Goal: Transaction & Acquisition: Subscribe to service/newsletter

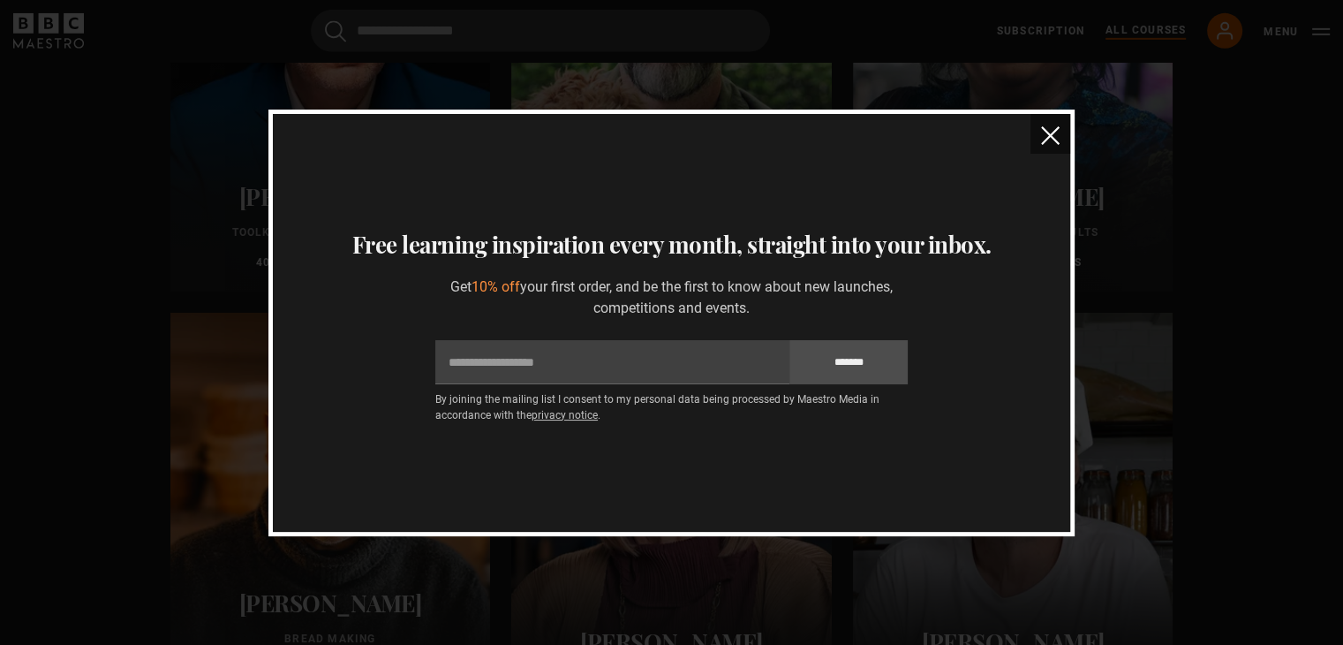
scroll to position [5743, 0]
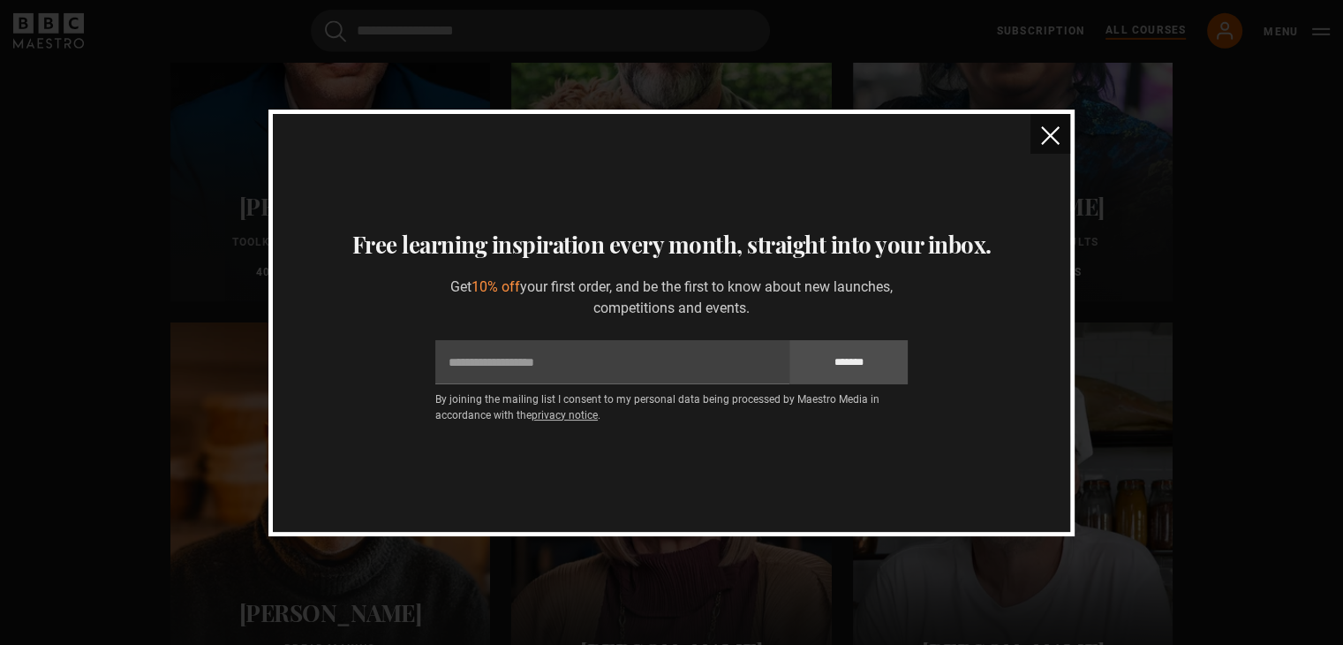
click at [1060, 141] on button "close" at bounding box center [1050, 134] width 40 height 40
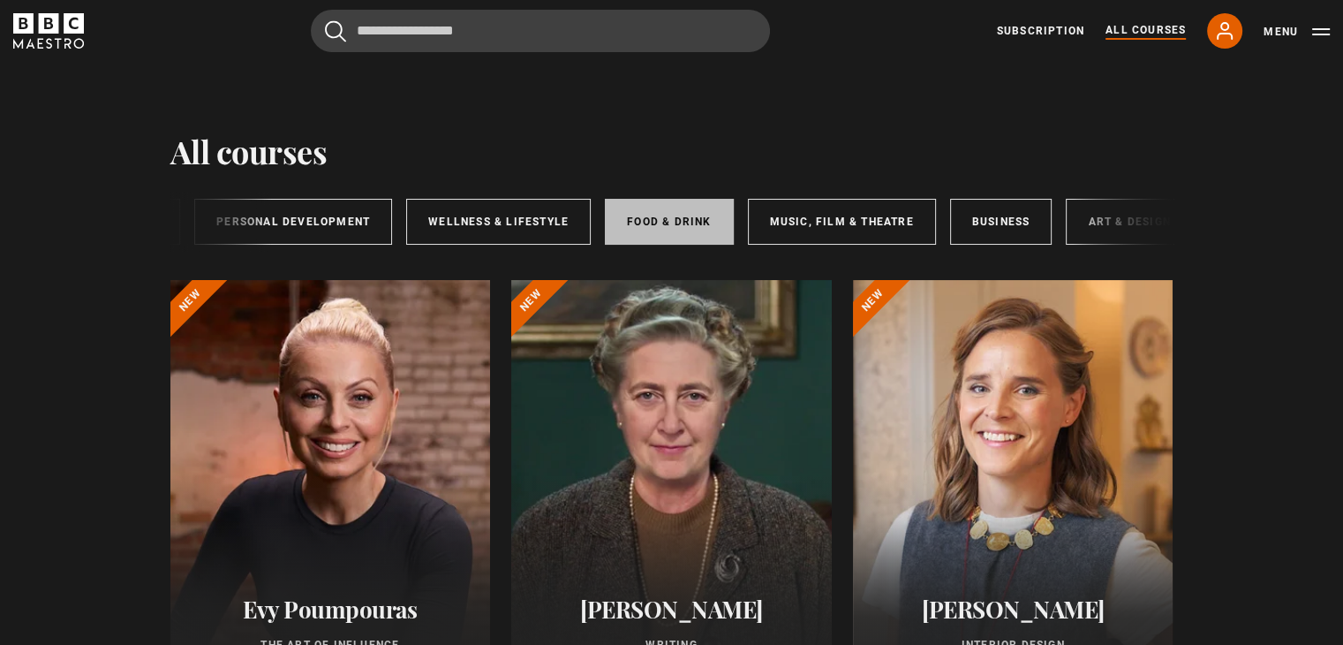
scroll to position [0, 290]
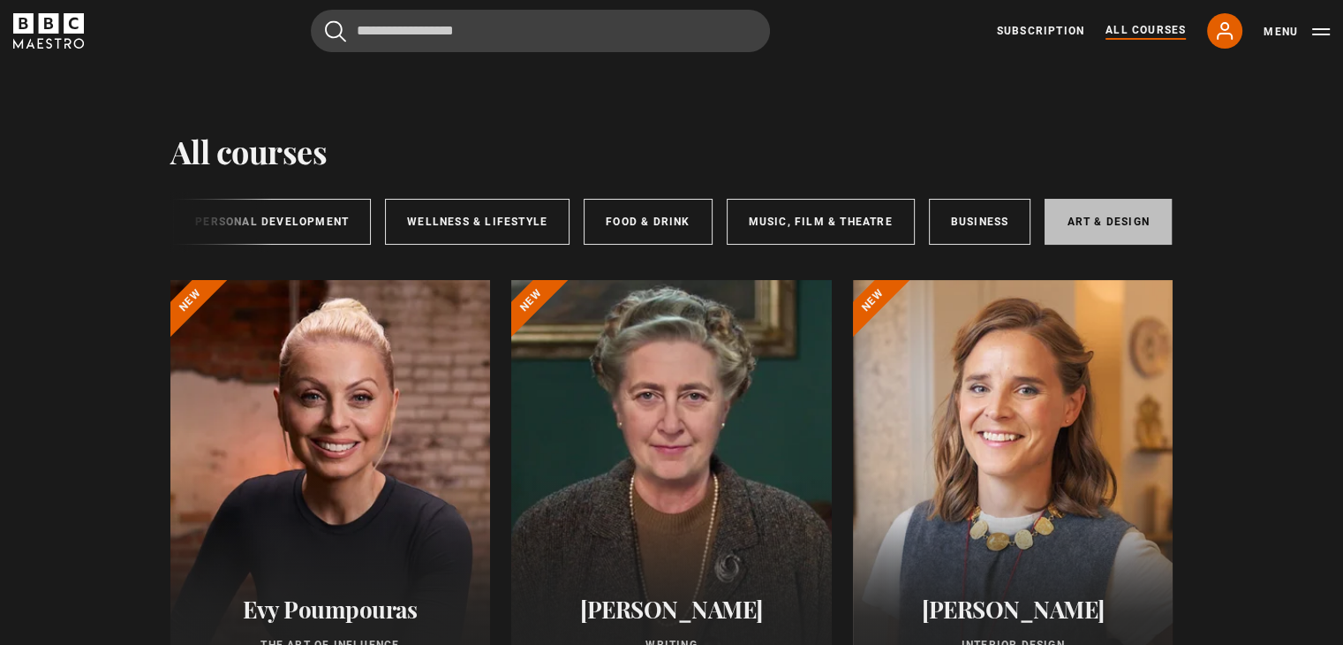
click at [1082, 223] on link "Art & Design" at bounding box center [1108, 222] width 126 height 46
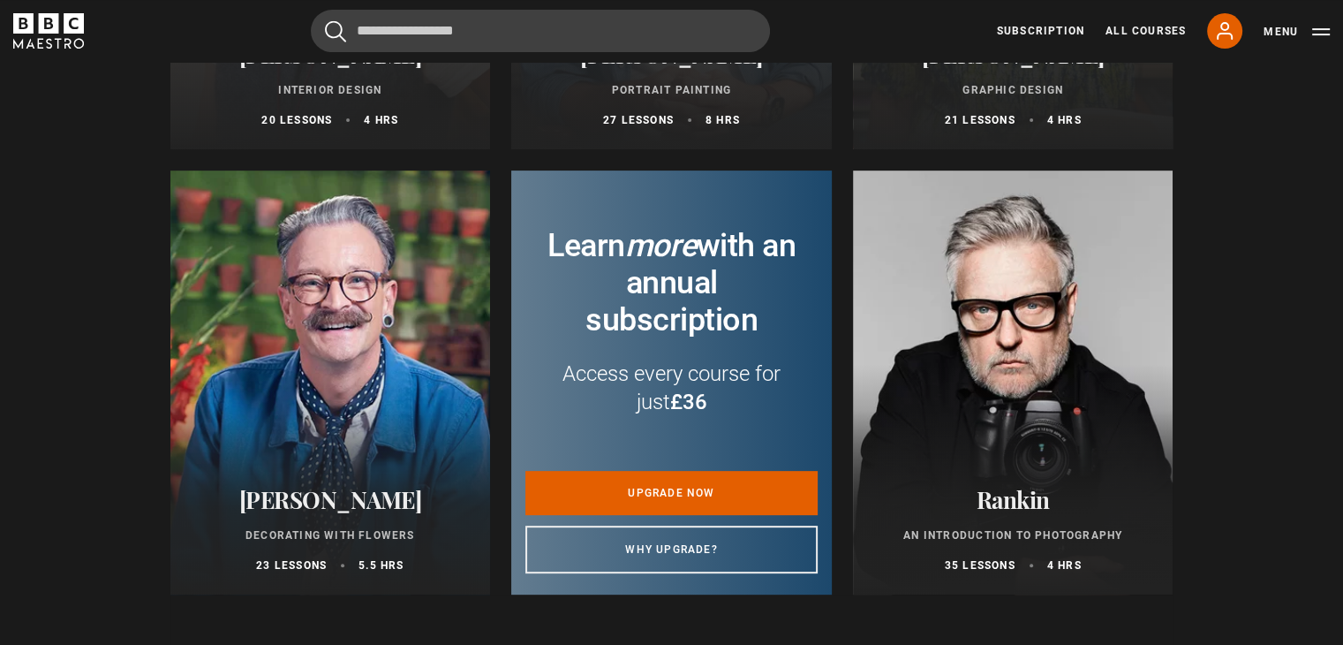
scroll to position [756, 0]
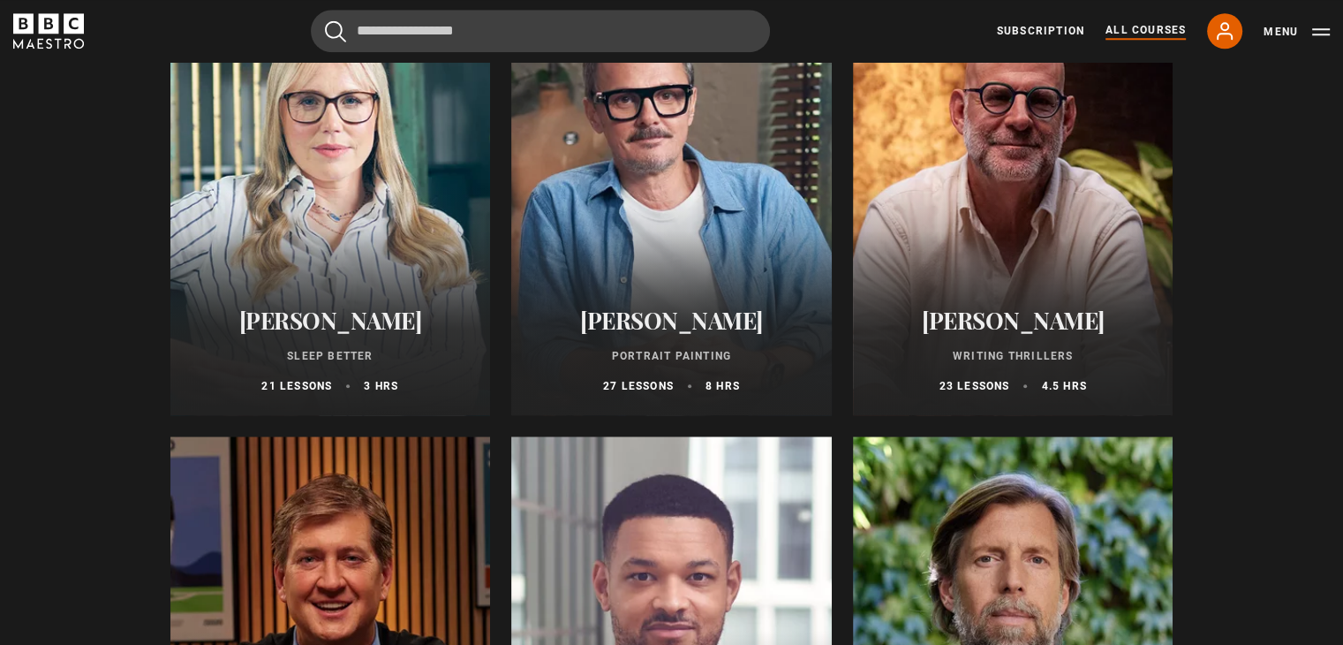
scroll to position [1638, 0]
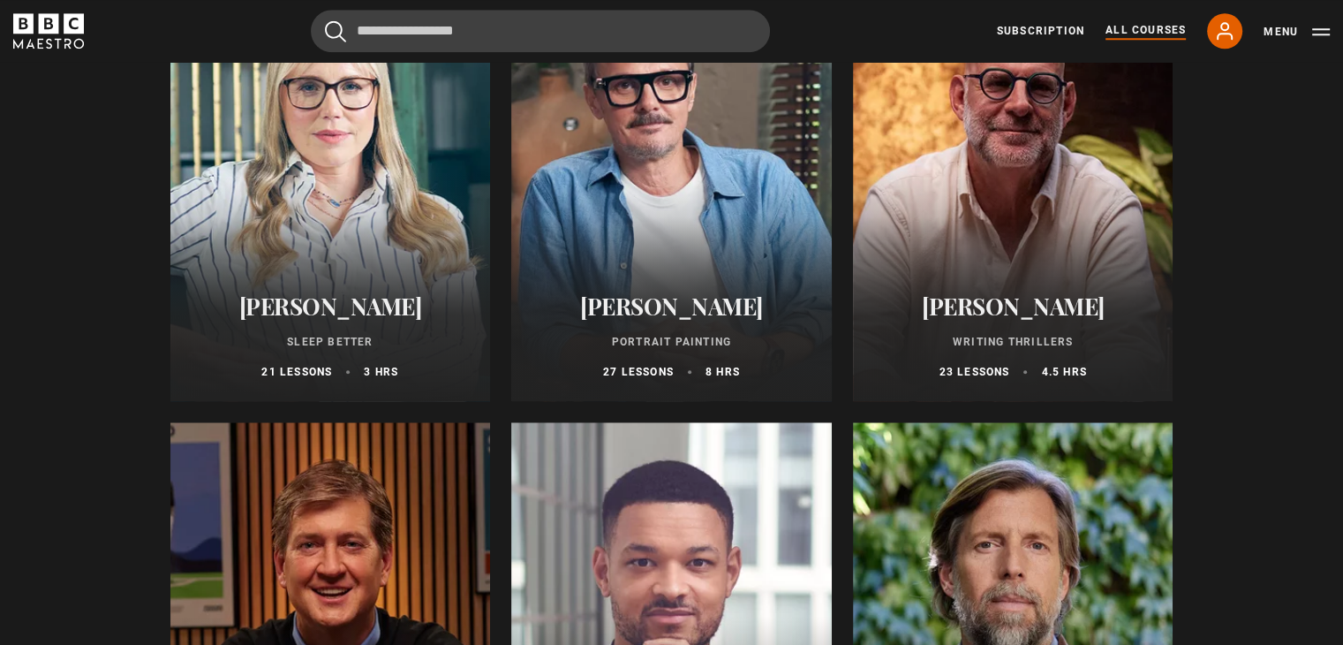
click at [671, 246] on div at bounding box center [671, 189] width 321 height 424
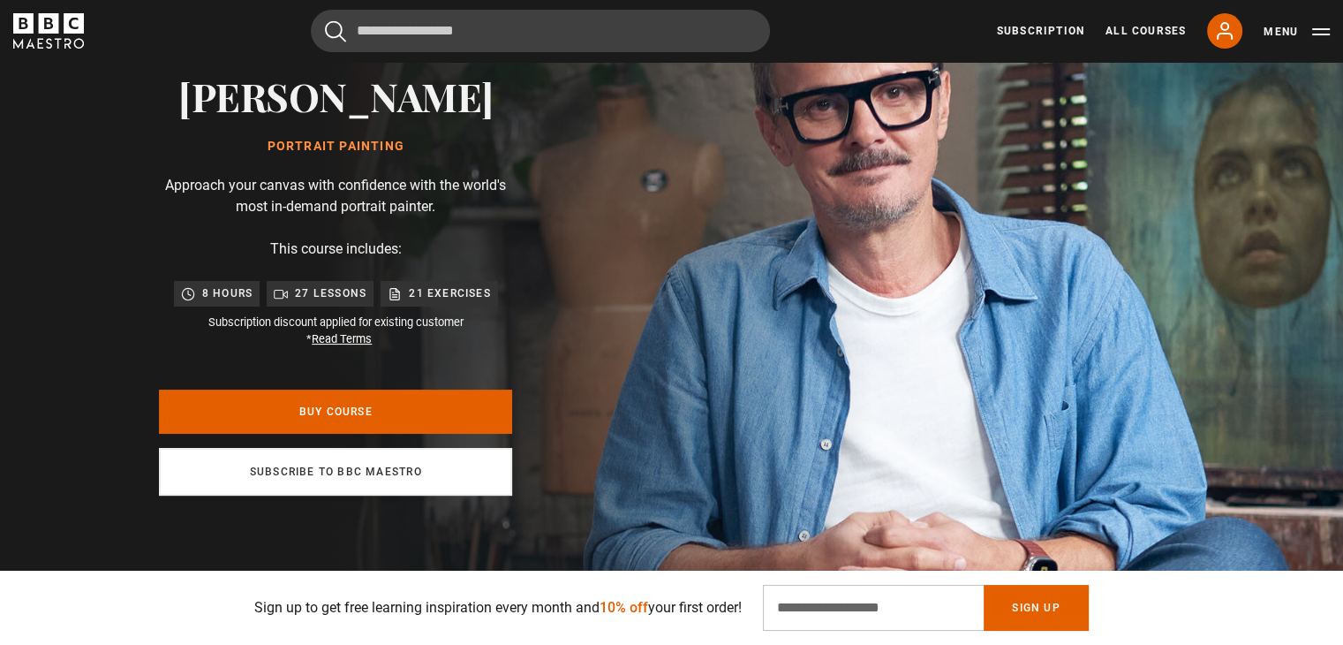
click at [454, 492] on div "Subscribe to BBC Maestro" at bounding box center [335, 472] width 353 height 48
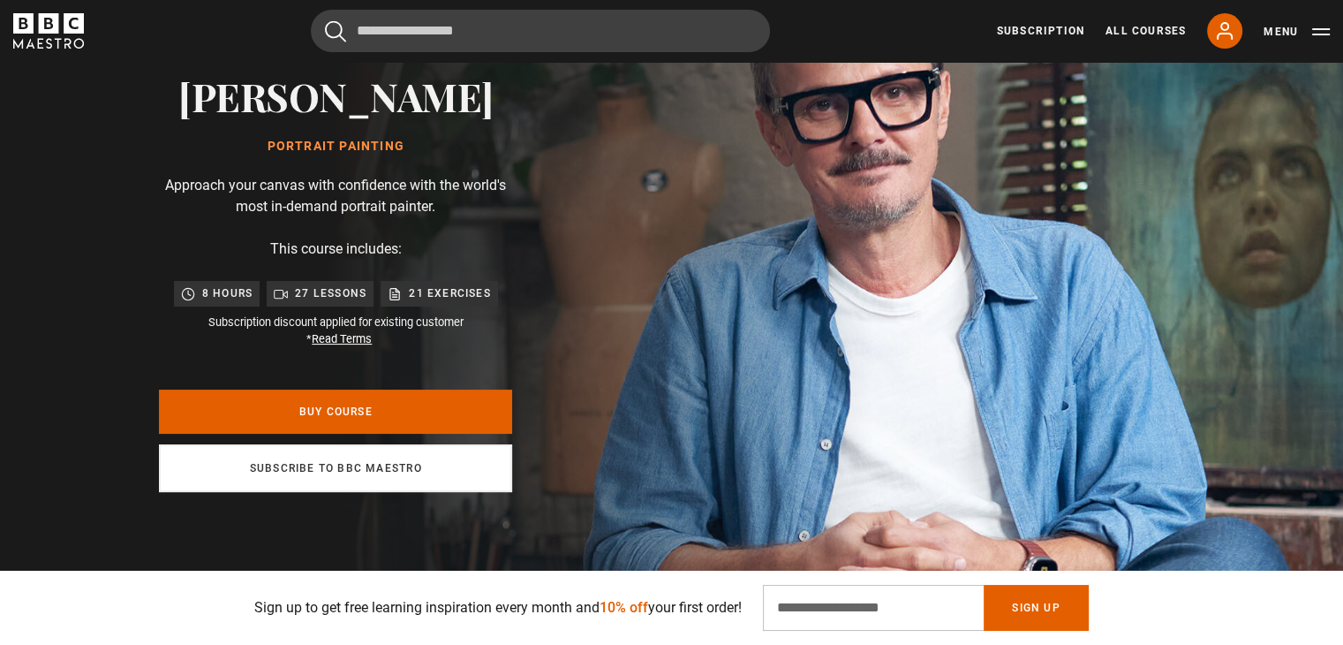
click at [448, 475] on link "Subscribe to BBC Maestro" at bounding box center [335, 468] width 353 height 48
